Goal: Check status

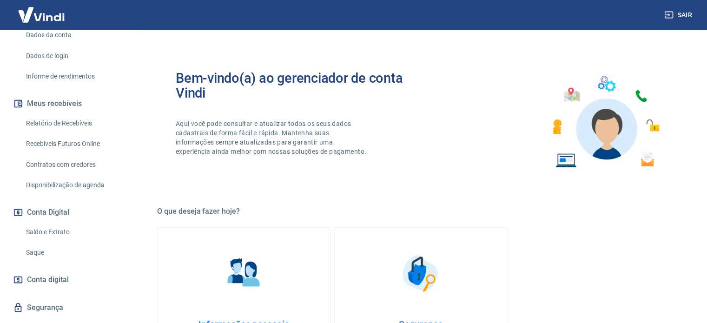
scroll to position [162, 0]
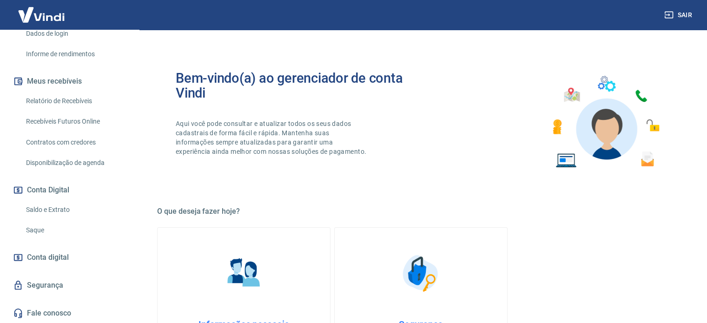
click at [78, 205] on link "Saldo e Extrato" at bounding box center [75, 209] width 106 height 19
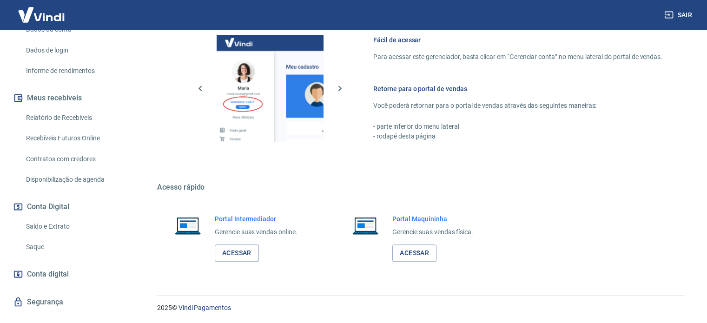
scroll to position [162, 0]
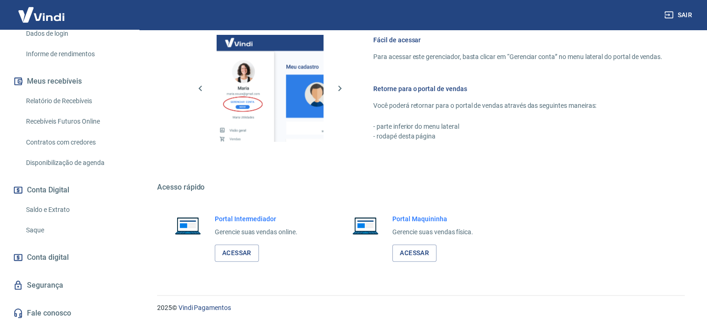
click at [53, 210] on link "Saldo e Extrato" at bounding box center [75, 209] width 106 height 19
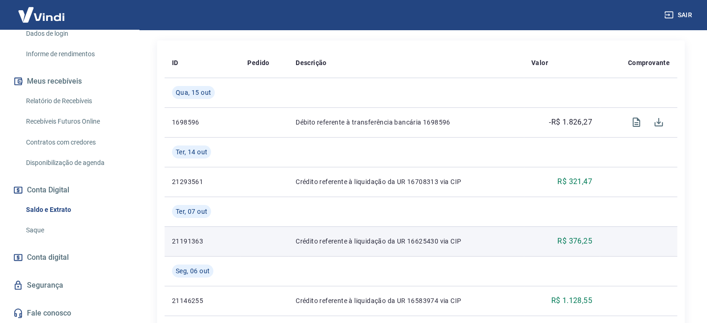
scroll to position [232, 0]
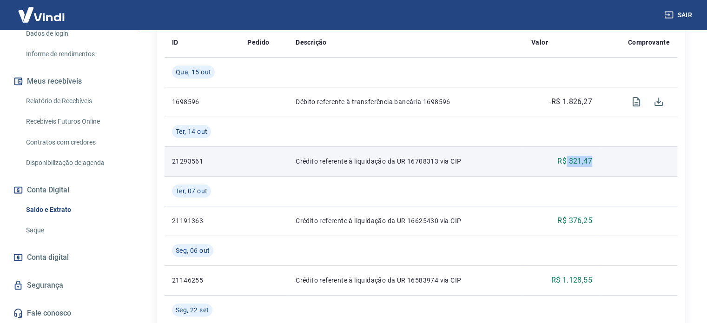
drag, startPoint x: 608, startPoint y: 165, endPoint x: 567, endPoint y: 165, distance: 40.9
click at [567, 165] on tr "21293561 Crédito referente à liquidação da UR 16708313 via CIP R$ 321,47" at bounding box center [421, 161] width 513 height 30
copy p "321,47"
